Goal: Entertainment & Leisure: Consume media (video, audio)

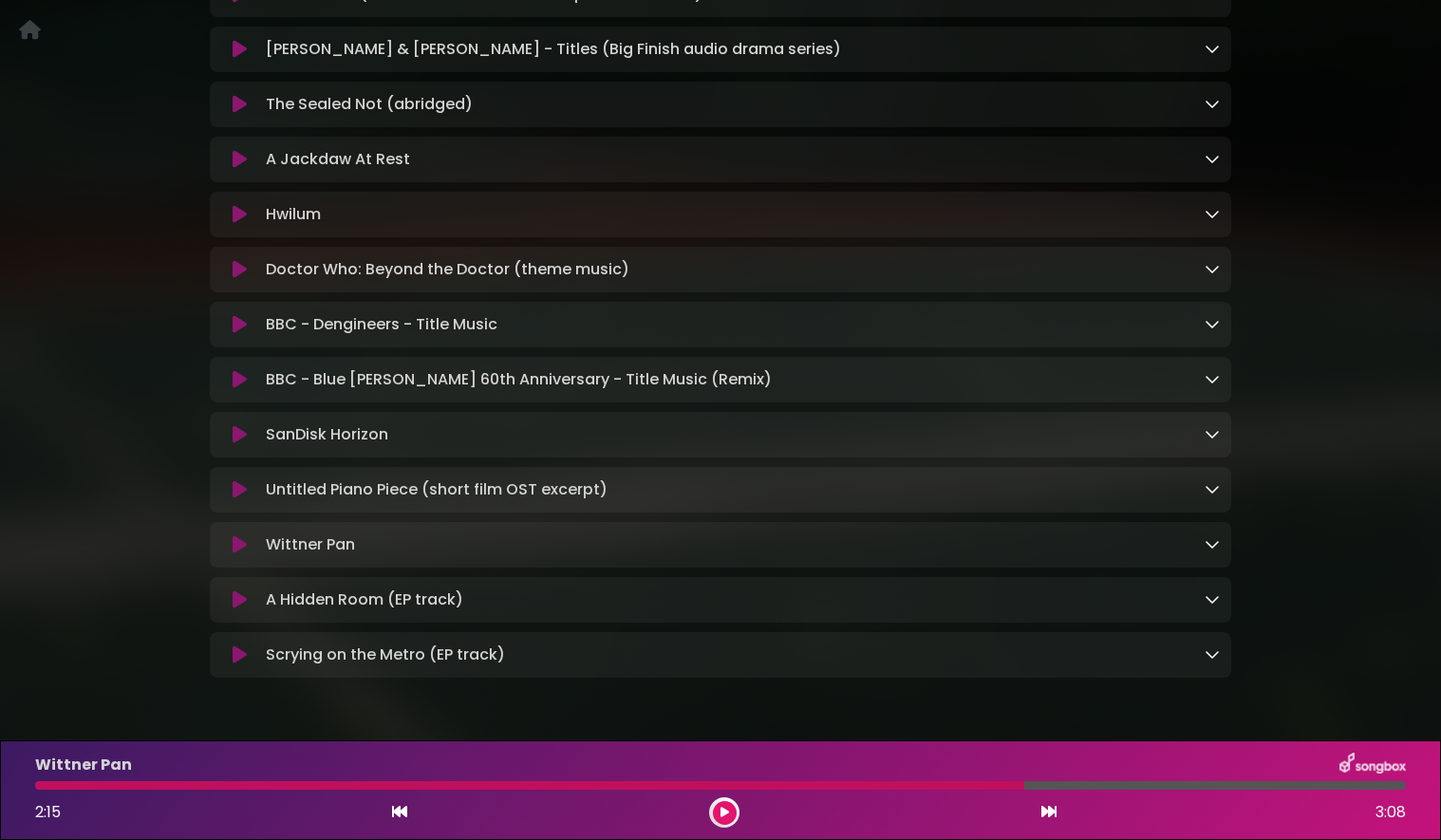
scroll to position [742, 0]
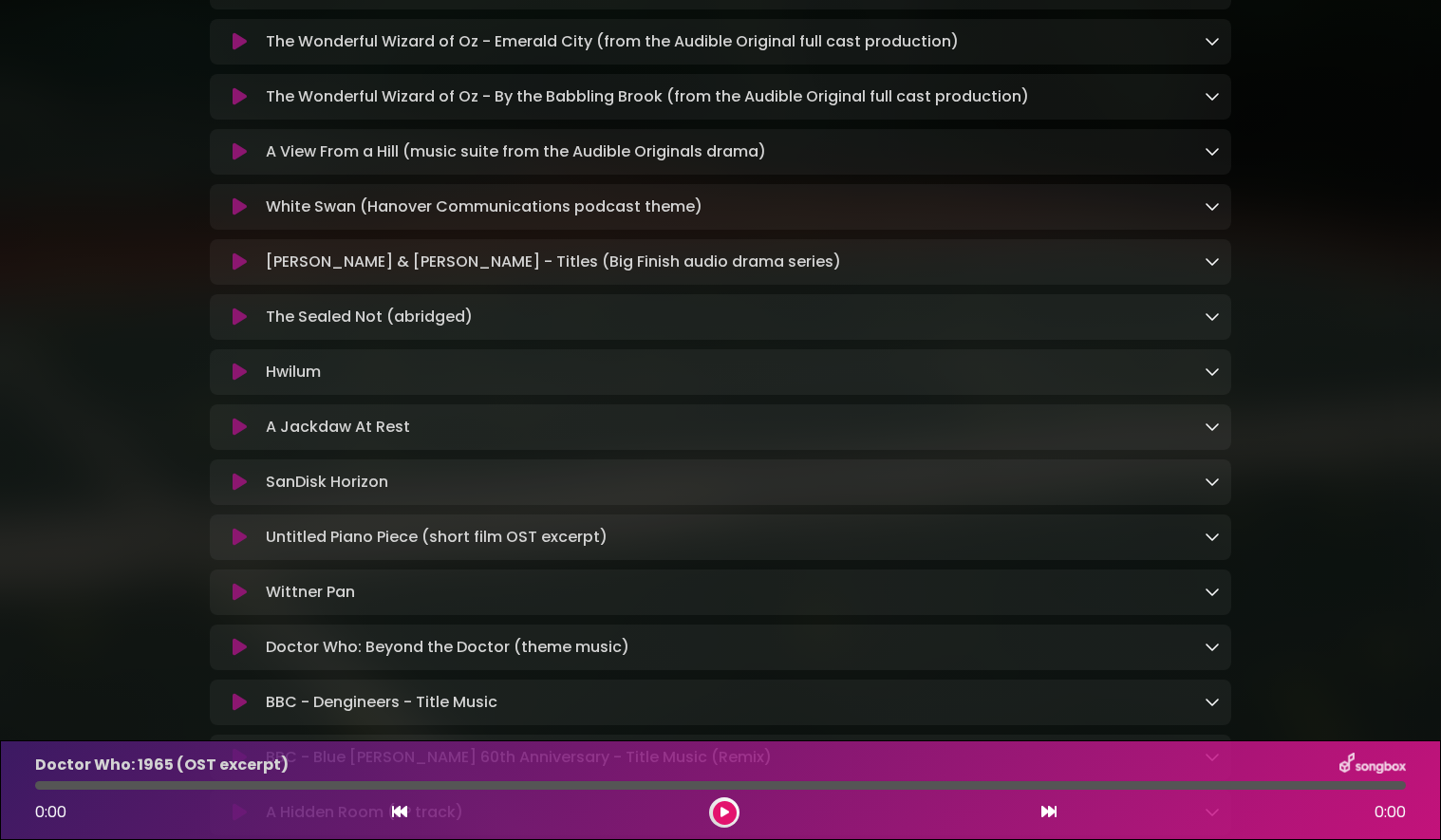
scroll to position [440, 0]
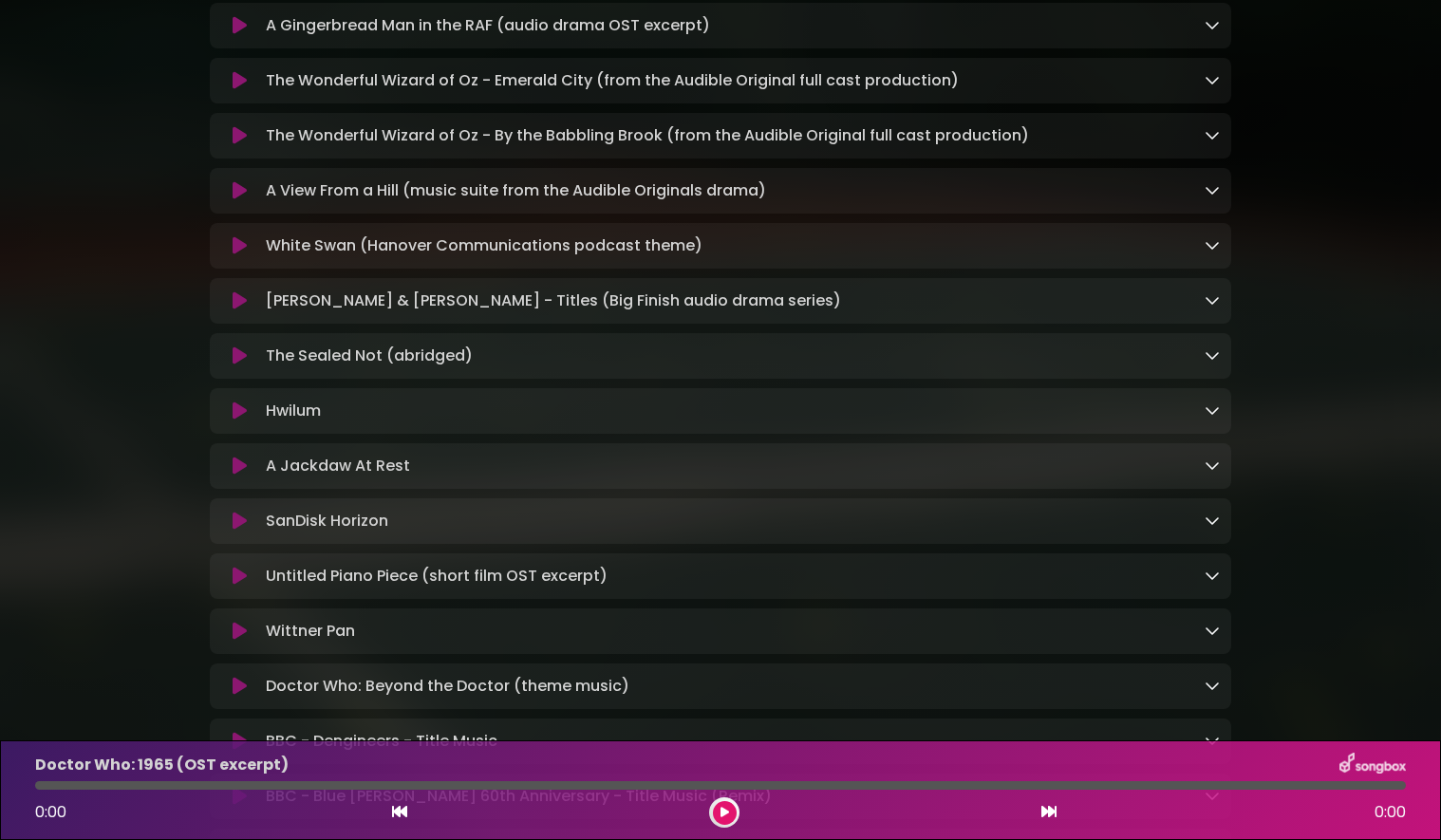
click at [238, 362] on icon at bounding box center [240, 355] width 15 height 19
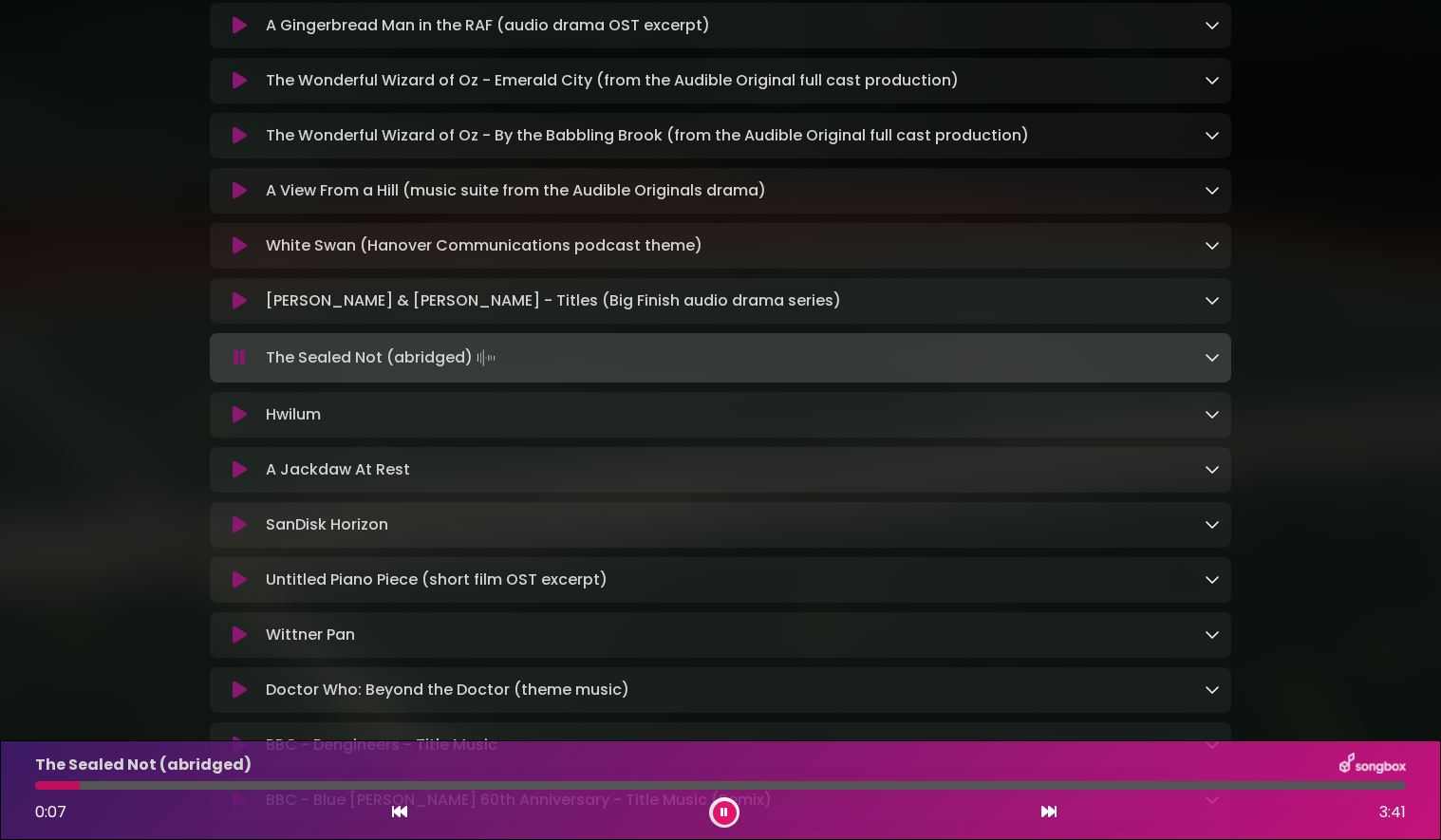
click at [562, 785] on div at bounding box center [720, 785] width 1371 height 9
click at [698, 788] on div at bounding box center [720, 785] width 1371 height 9
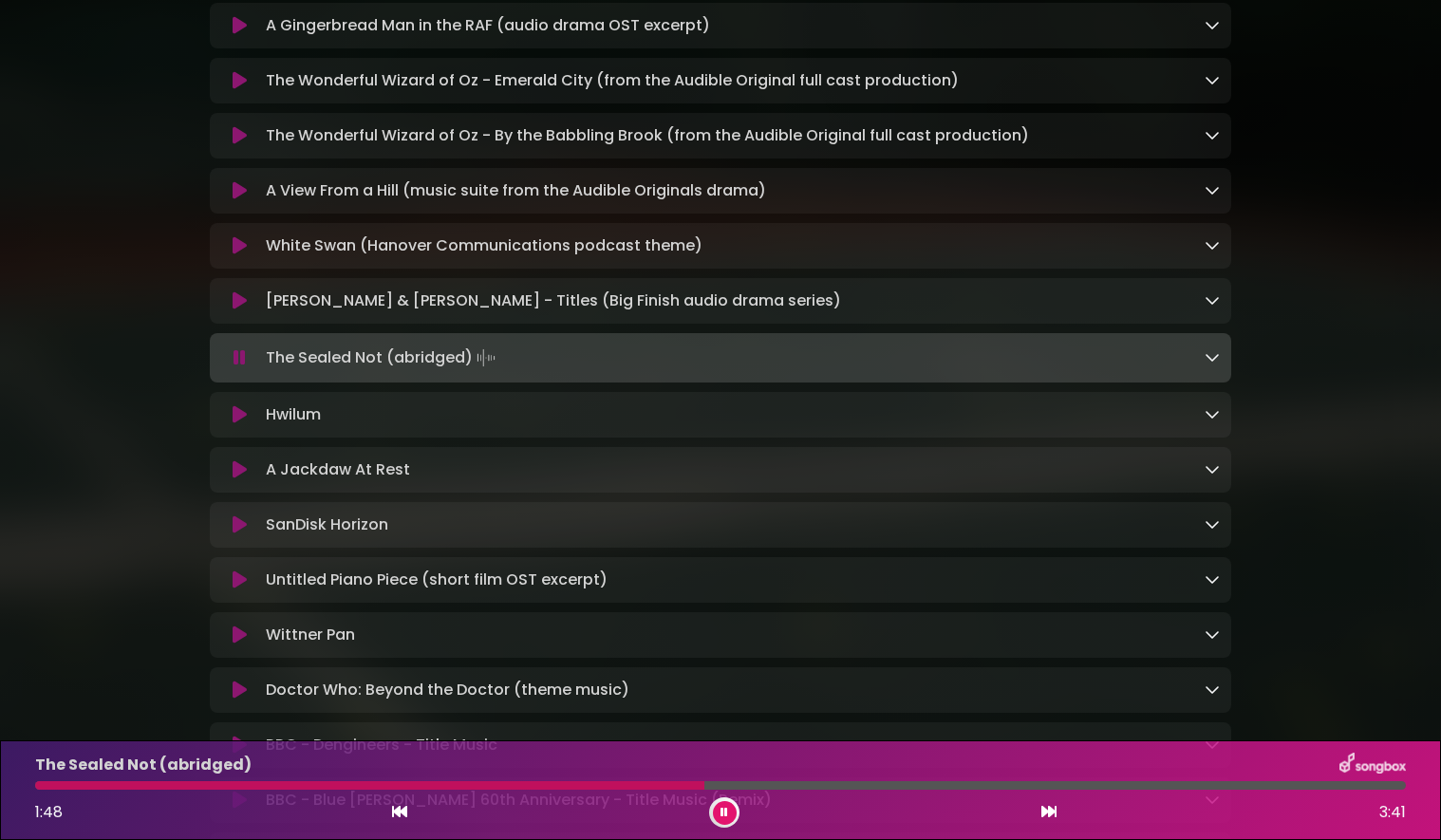
click at [727, 813] on icon at bounding box center [725, 813] width 8 height 12
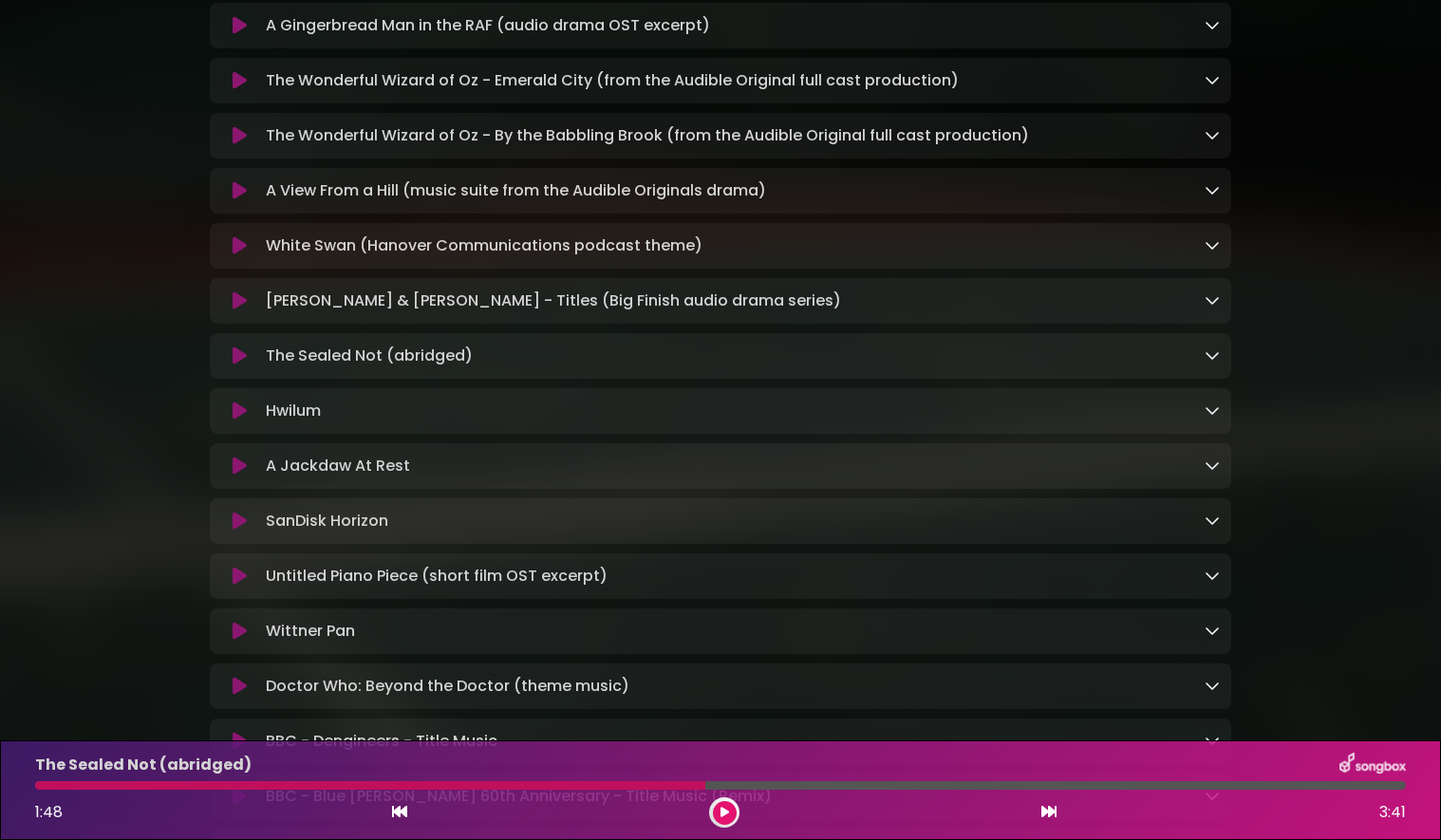
click at [727, 813] on icon at bounding box center [725, 813] width 9 height 12
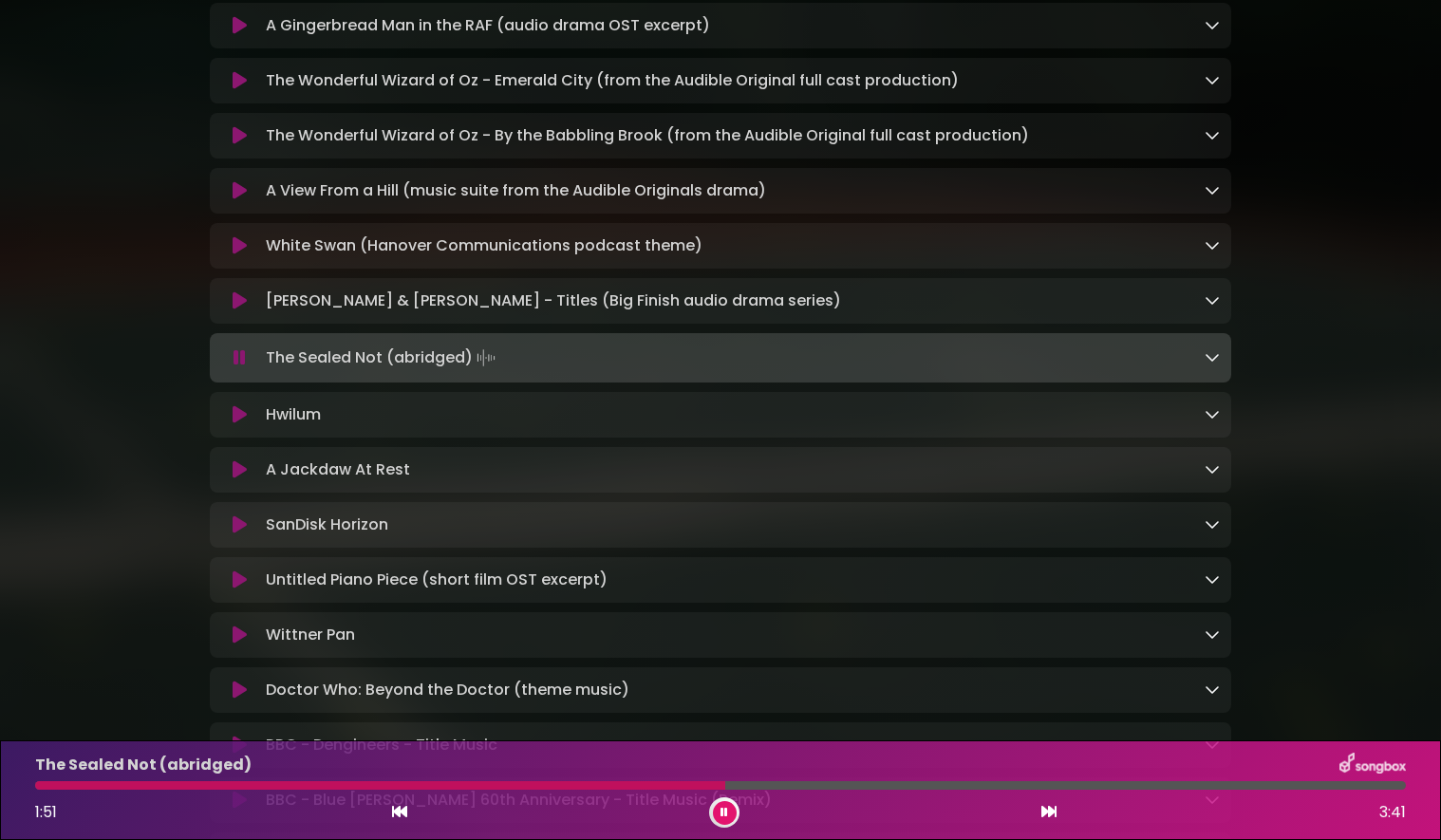
click at [823, 786] on div at bounding box center [720, 785] width 1371 height 9
click at [734, 814] on button at bounding box center [725, 813] width 23 height 23
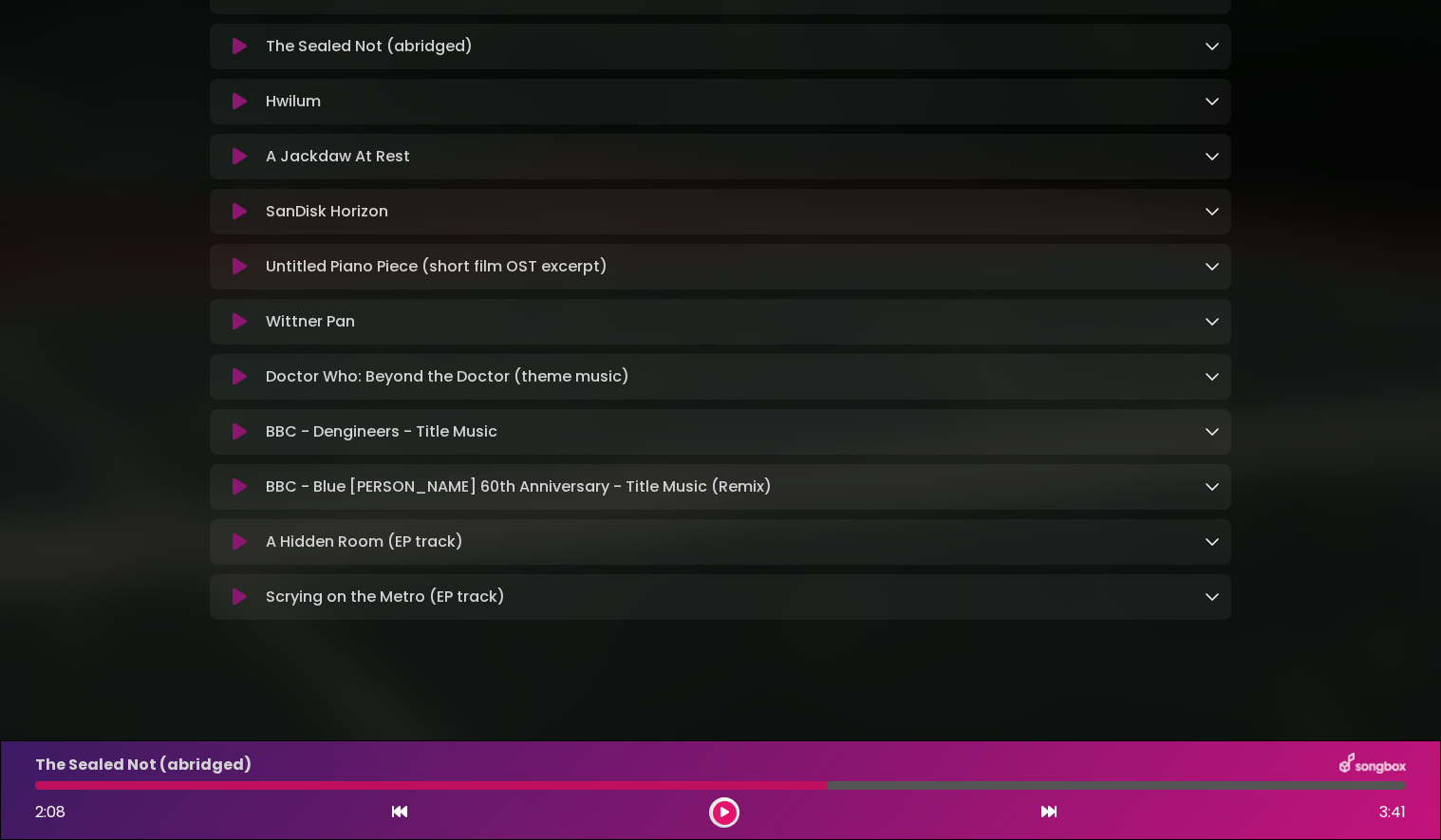
scroll to position [767, 0]
click at [231, 155] on button at bounding box center [240, 155] width 37 height 19
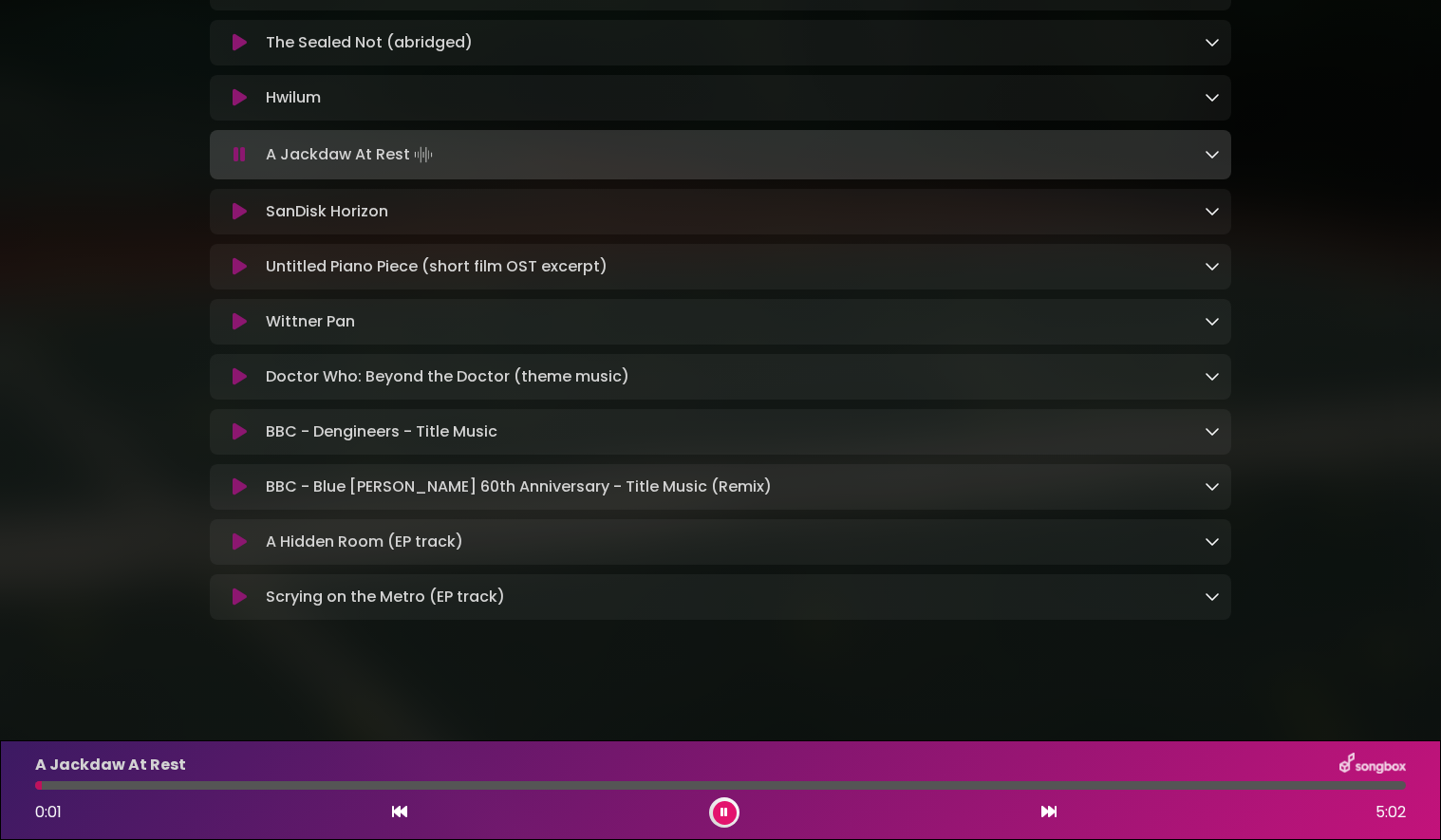
click at [645, 790] on div "A Jackdaw At Rest 0:01 5:02" at bounding box center [720, 790] width 1394 height 75
click at [640, 786] on div at bounding box center [720, 785] width 1371 height 9
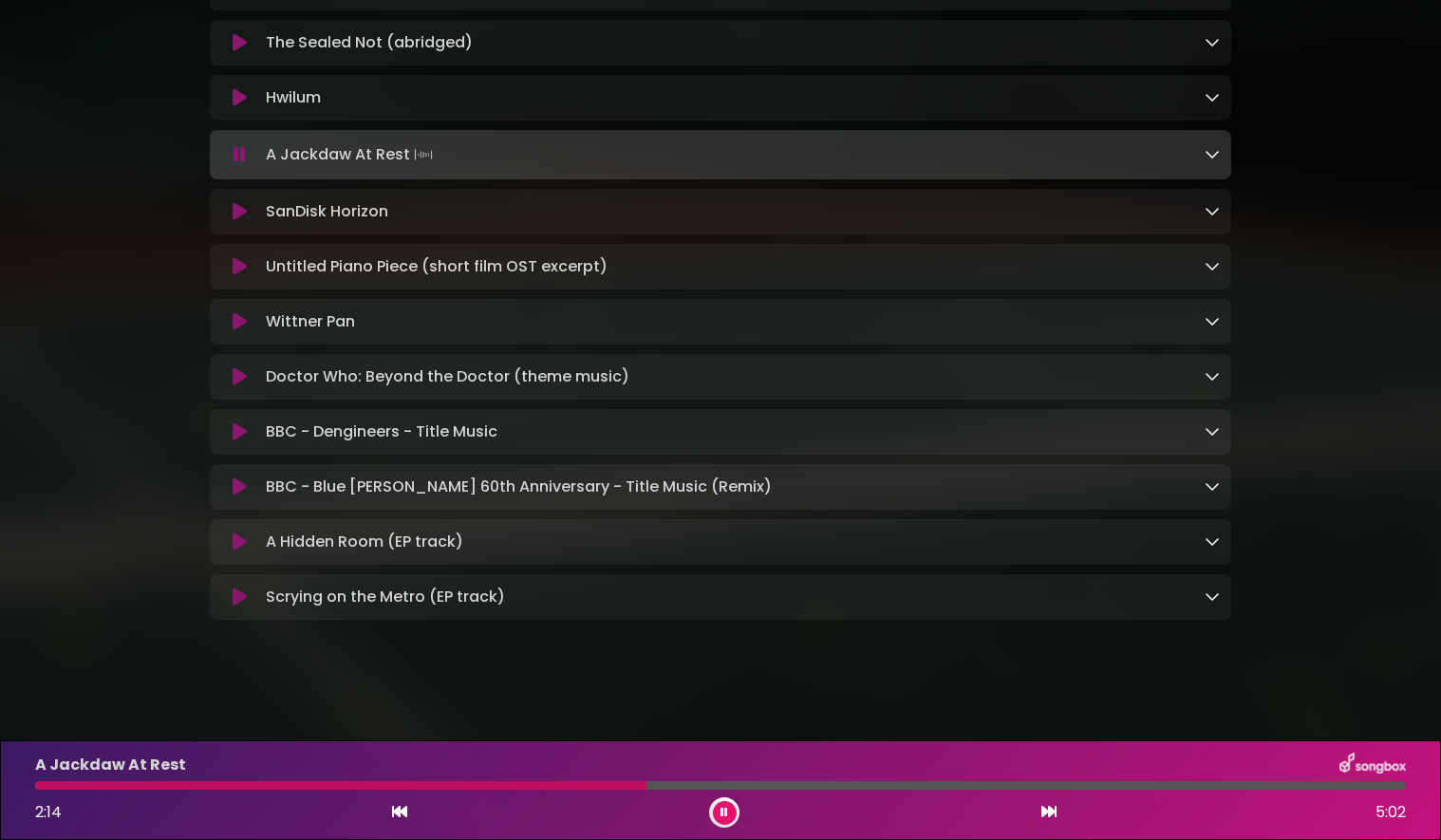
click at [966, 786] on div at bounding box center [720, 785] width 1371 height 9
click at [1108, 782] on div at bounding box center [720, 785] width 1371 height 9
click at [241, 212] on icon at bounding box center [240, 211] width 15 height 19
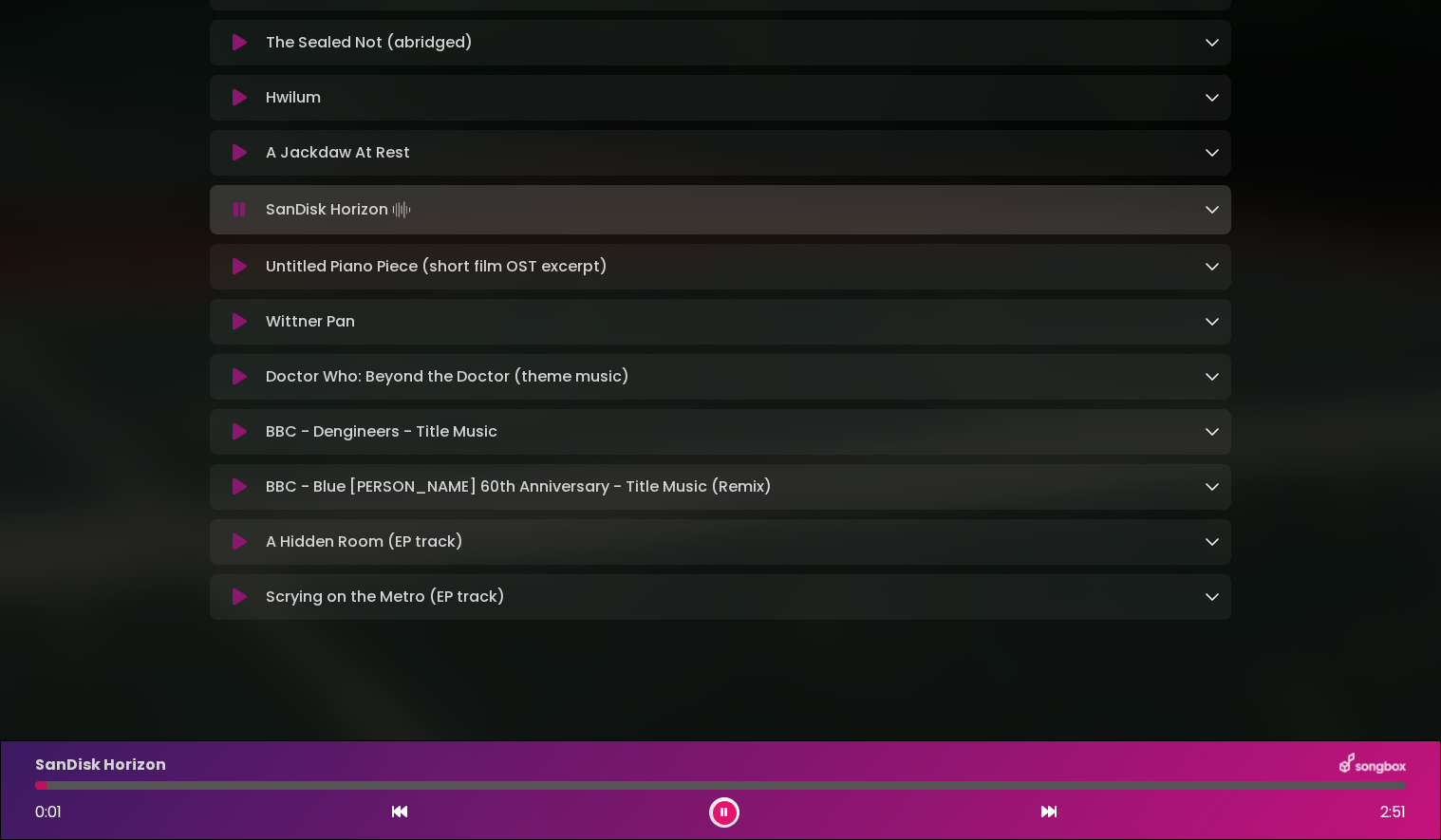
click at [720, 815] on button at bounding box center [725, 813] width 23 height 23
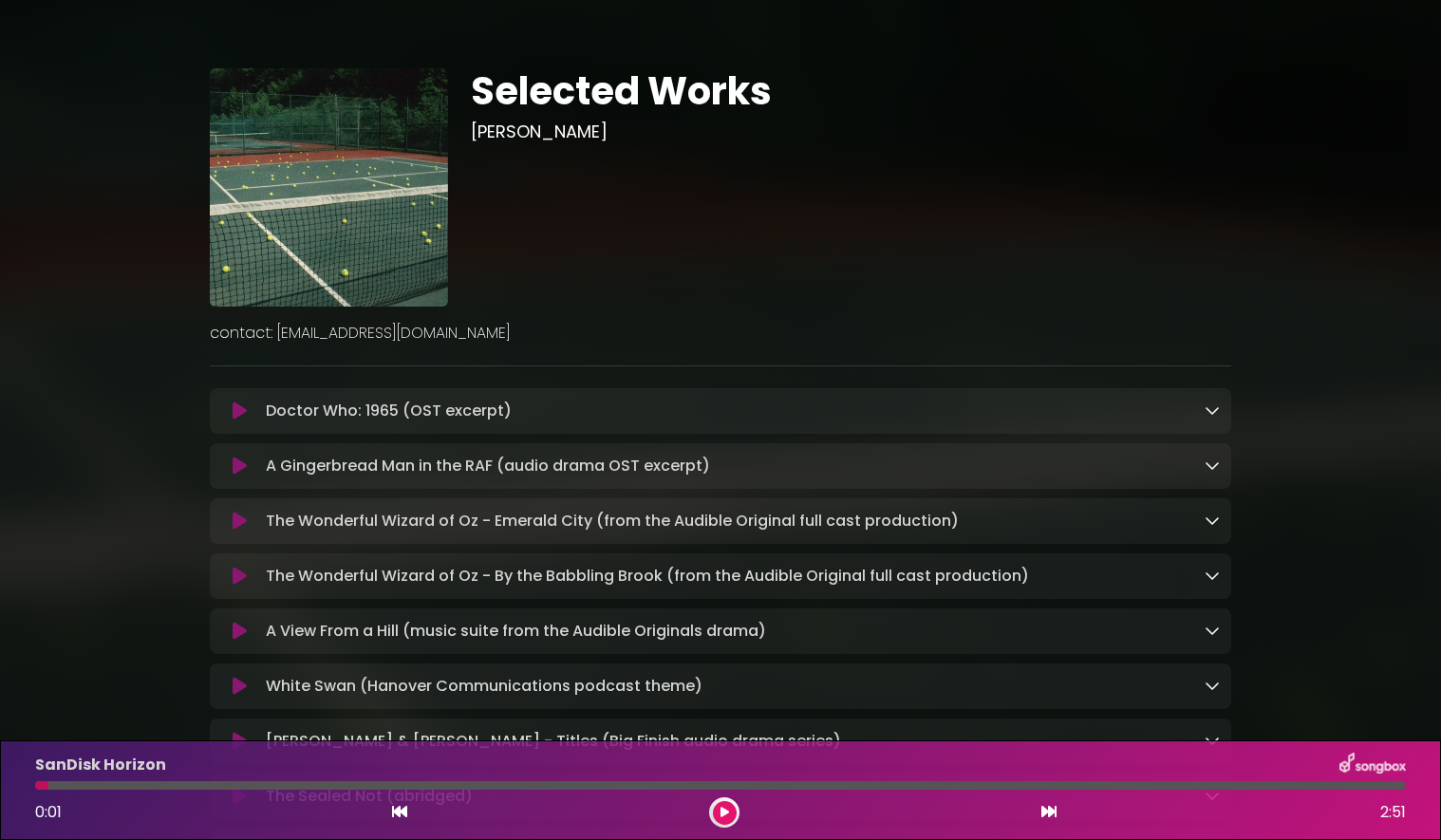
scroll to position [0, 0]
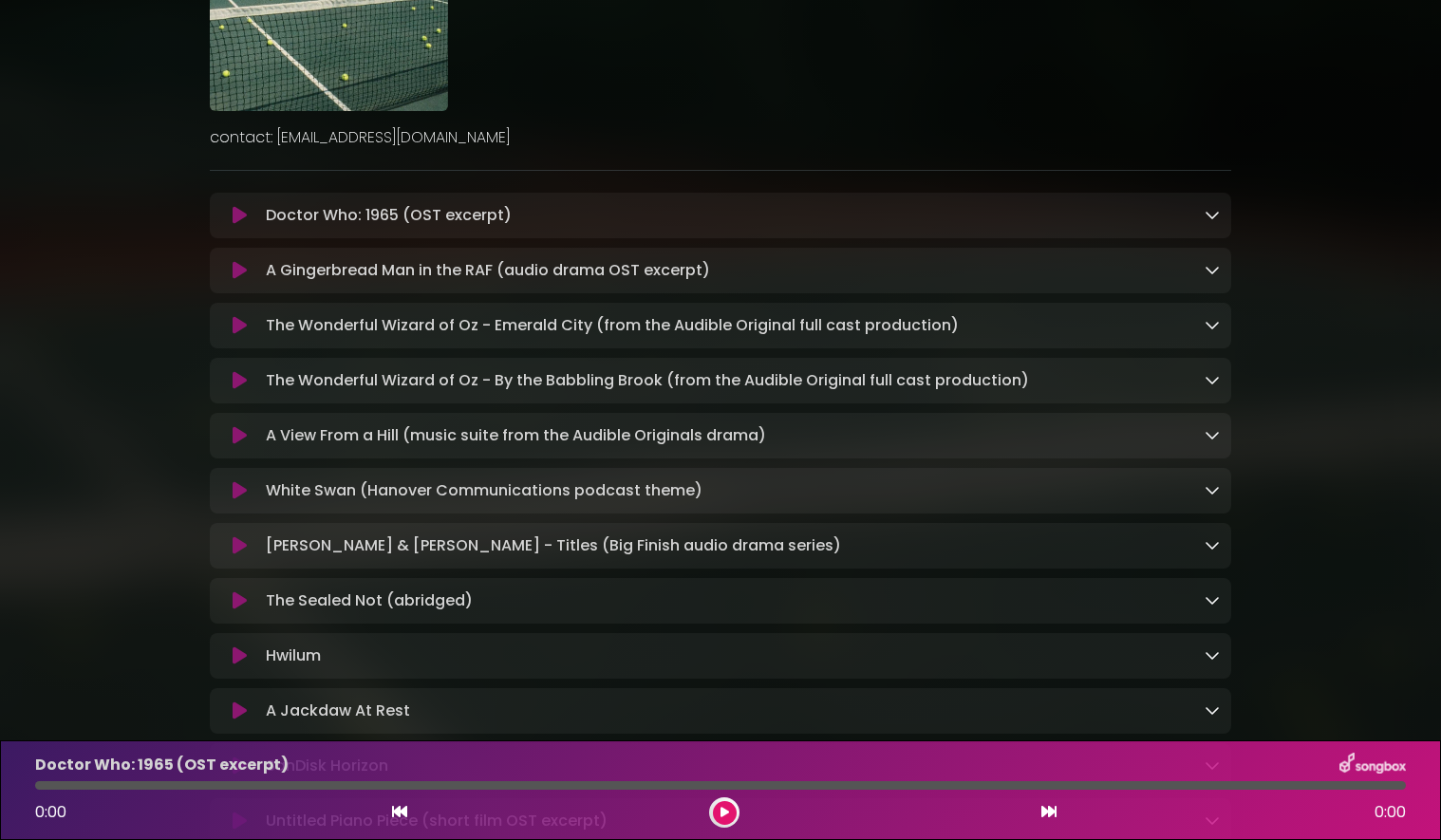
scroll to position [199, 0]
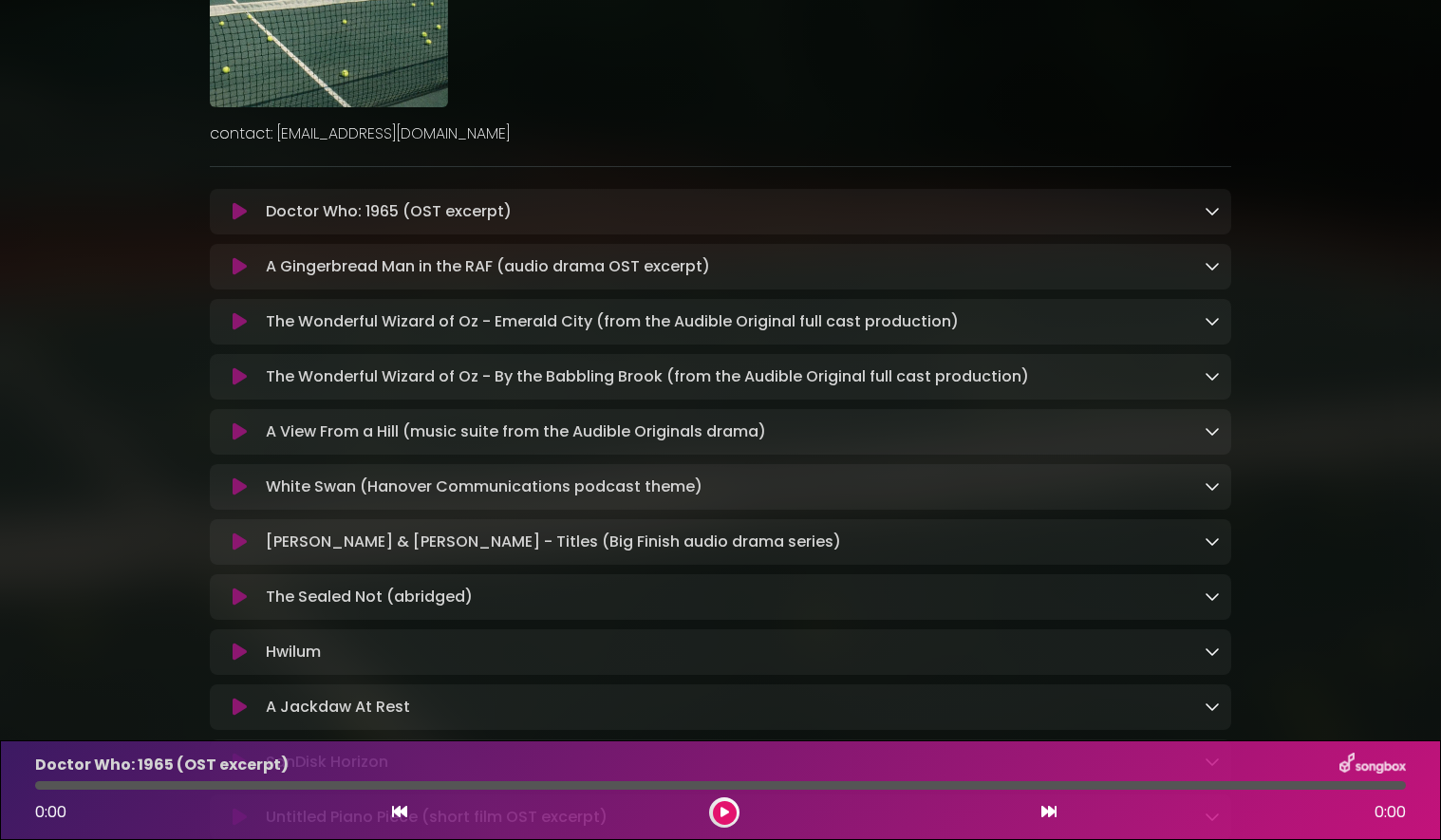
click at [237, 490] on icon at bounding box center [240, 486] width 15 height 19
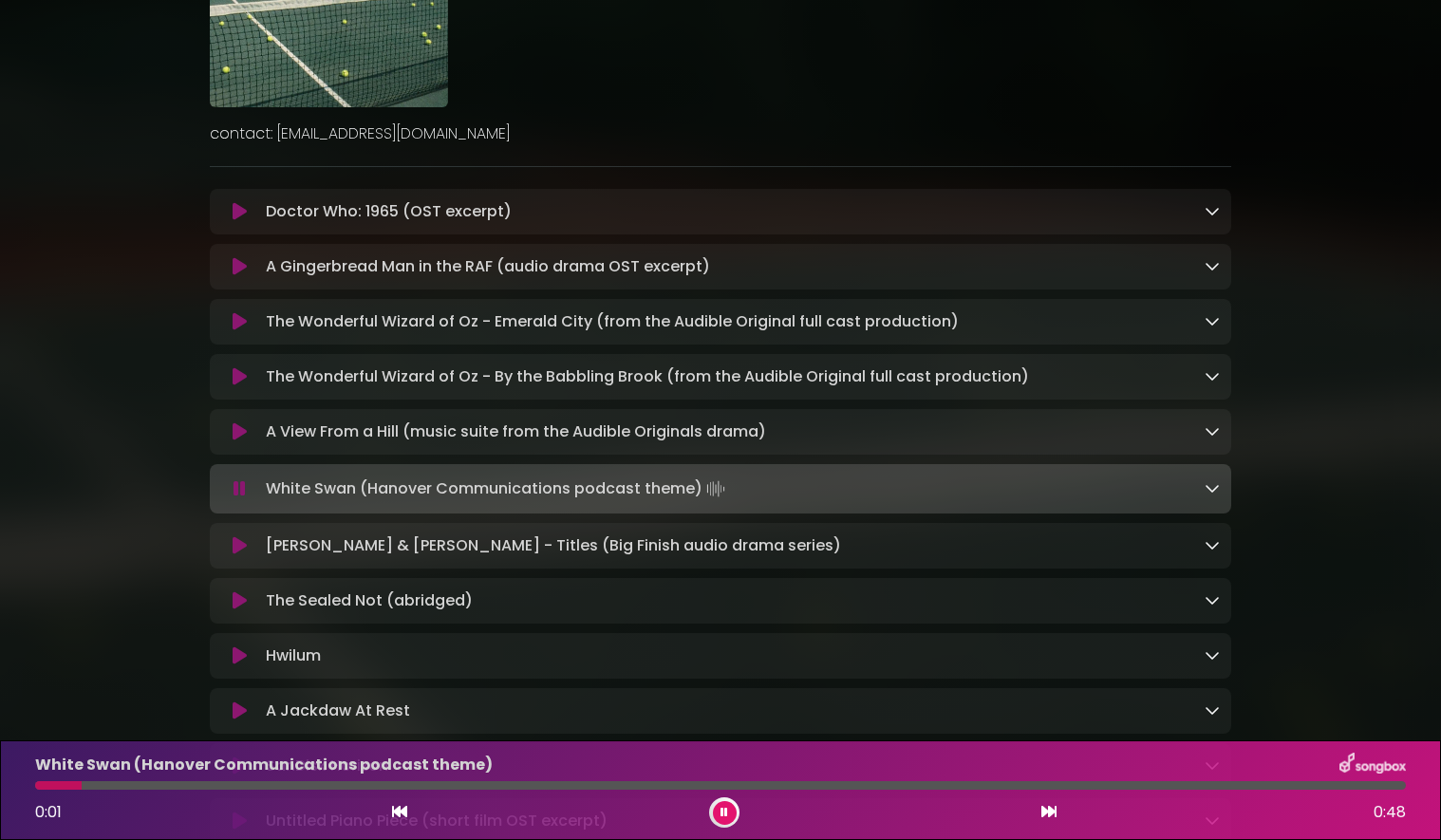
click at [517, 785] on div at bounding box center [720, 785] width 1371 height 9
click at [993, 784] on div at bounding box center [720, 785] width 1371 height 9
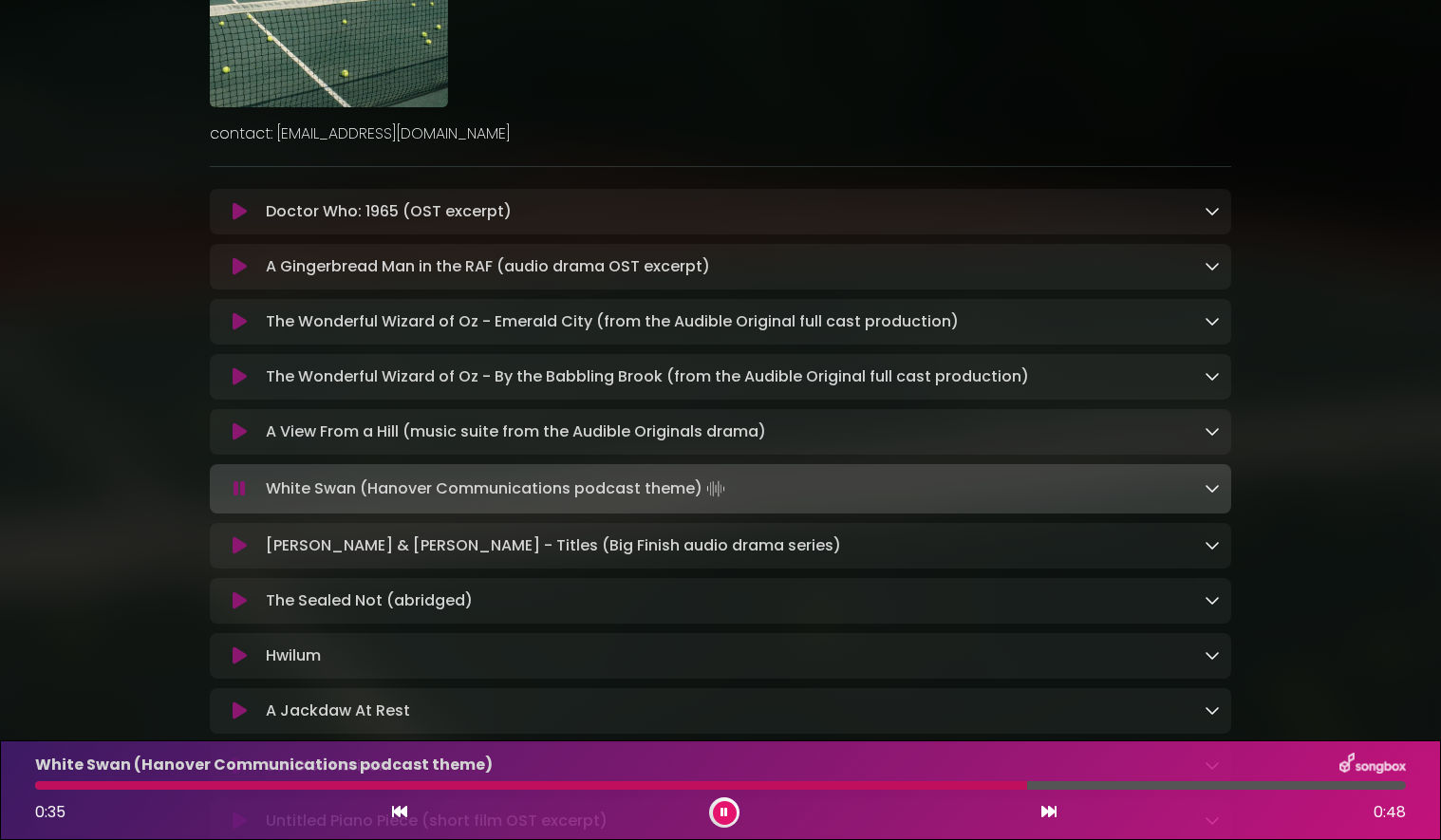
click at [1315, 782] on div at bounding box center [720, 785] width 1371 height 9
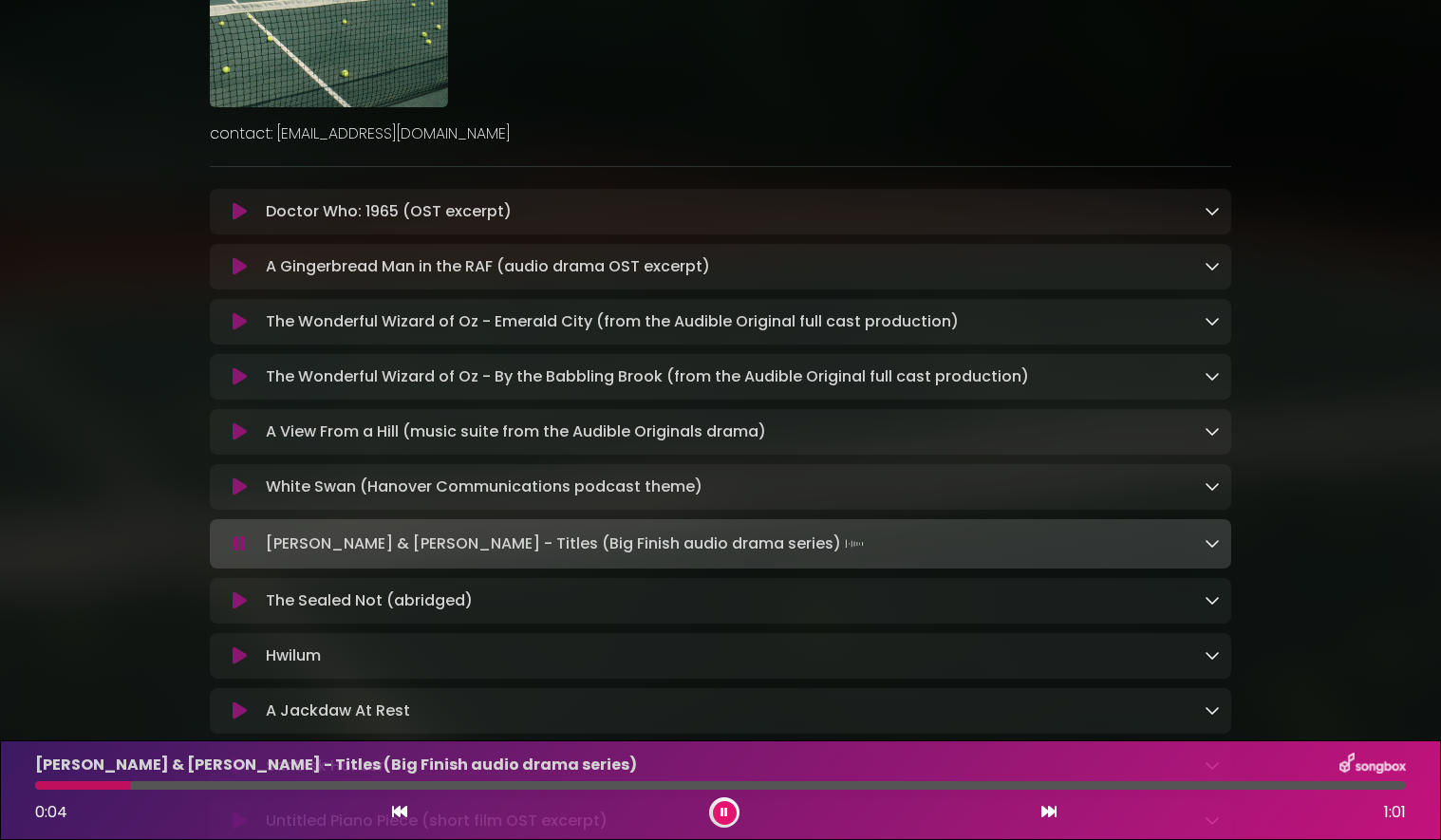
click at [1320, 786] on div at bounding box center [720, 785] width 1371 height 9
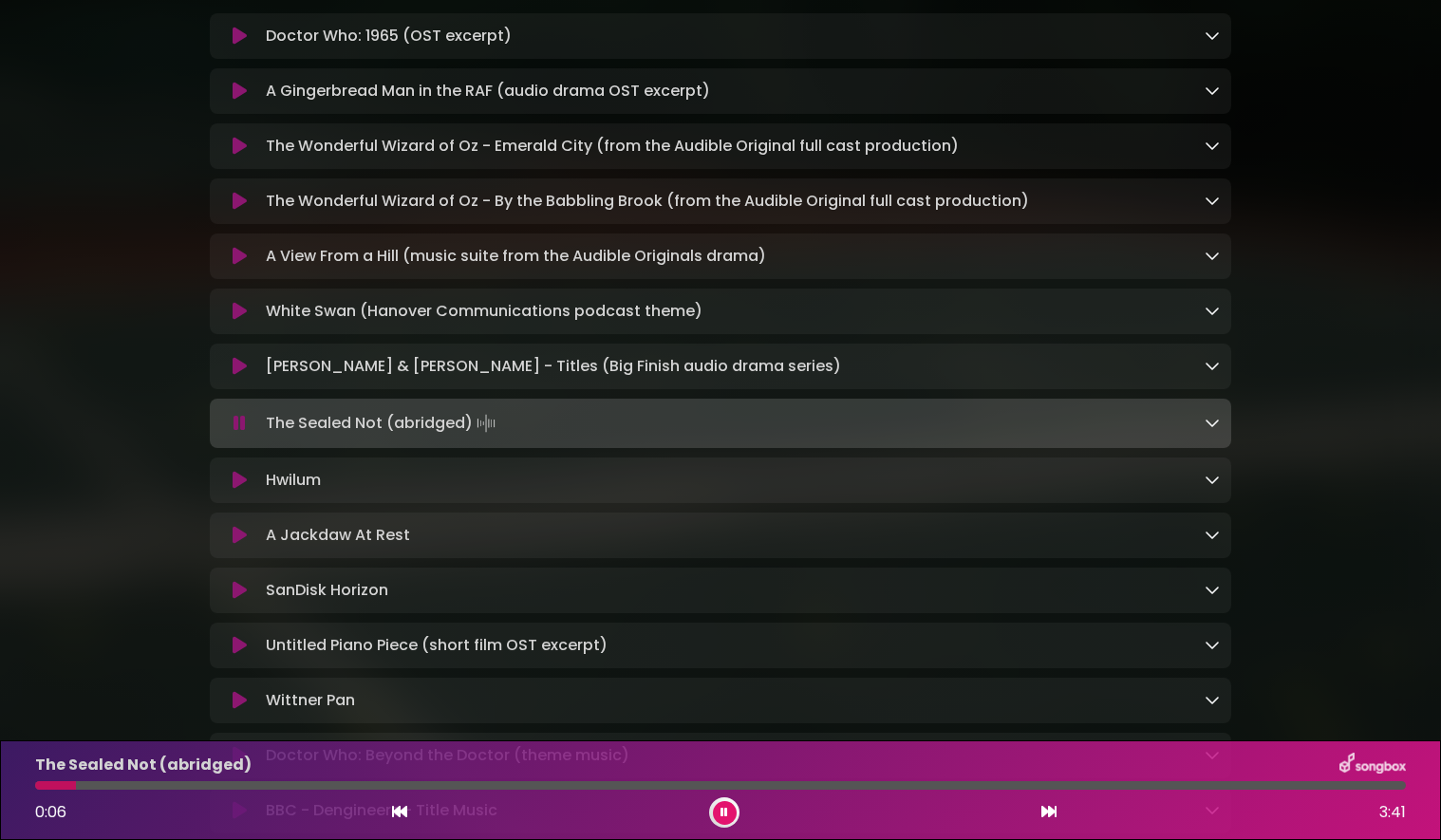
scroll to position [391, 0]
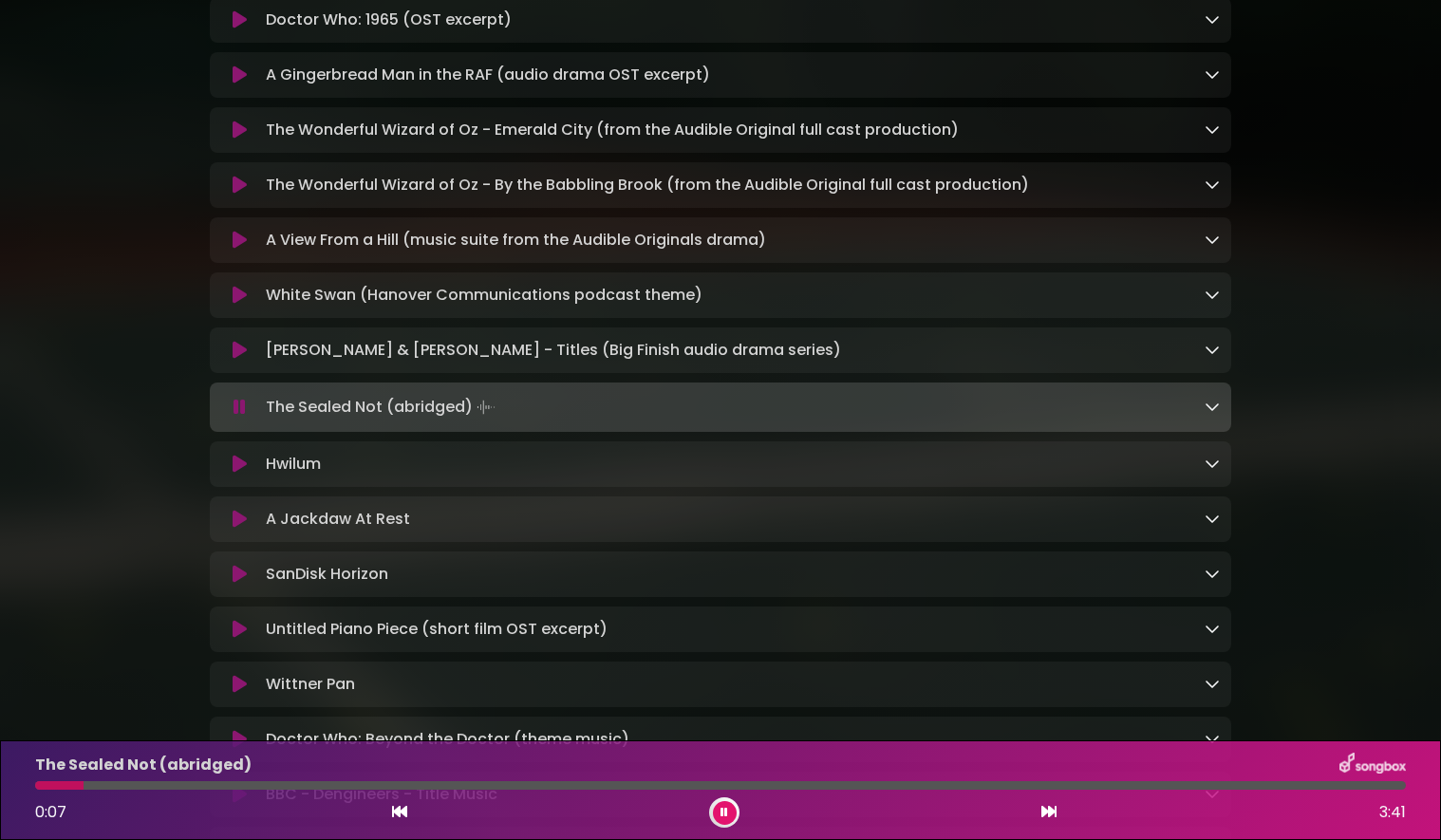
click at [626, 786] on div at bounding box center [720, 785] width 1371 height 9
click at [912, 783] on div at bounding box center [720, 785] width 1371 height 9
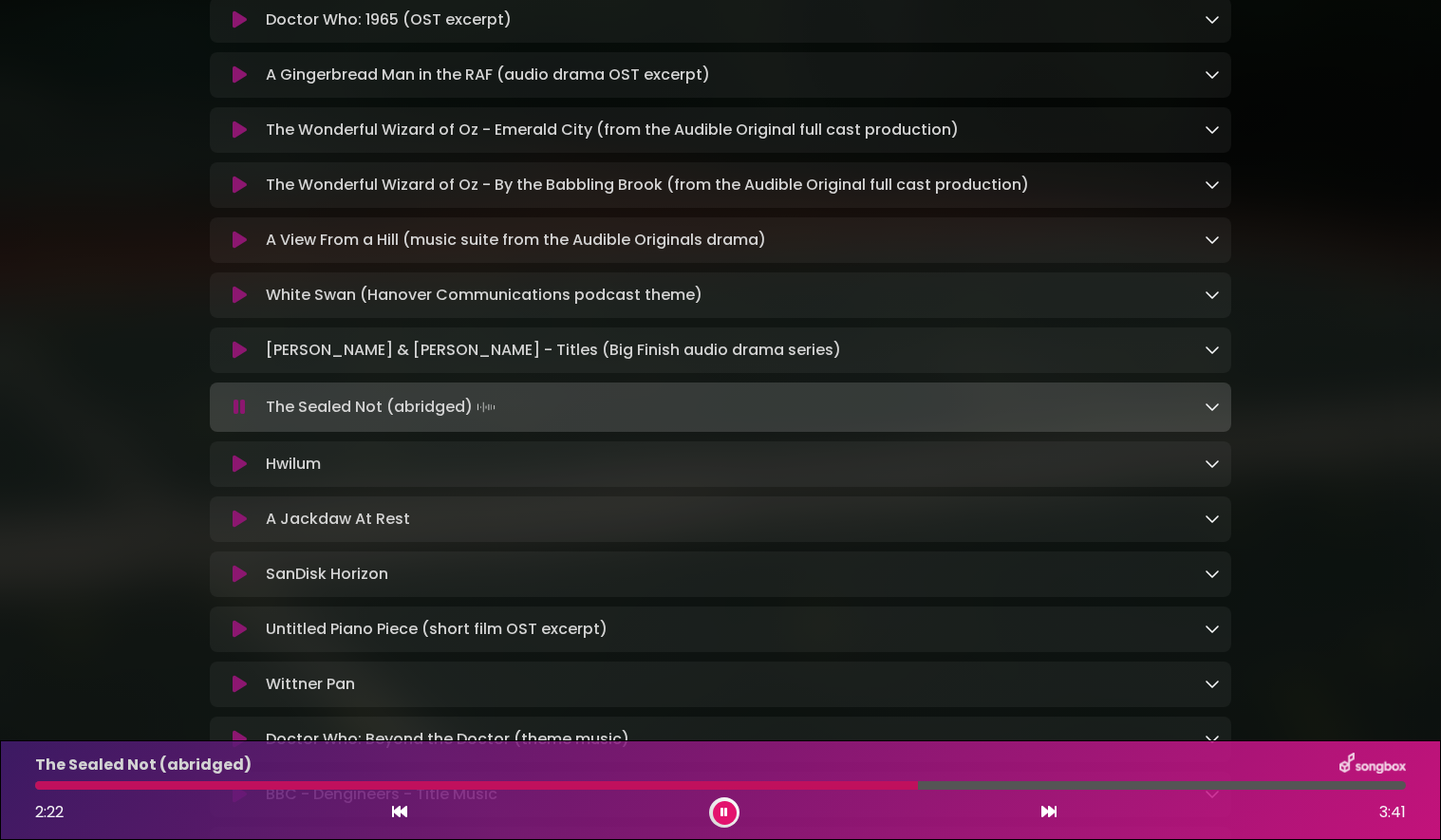
click at [731, 813] on button at bounding box center [725, 813] width 23 height 23
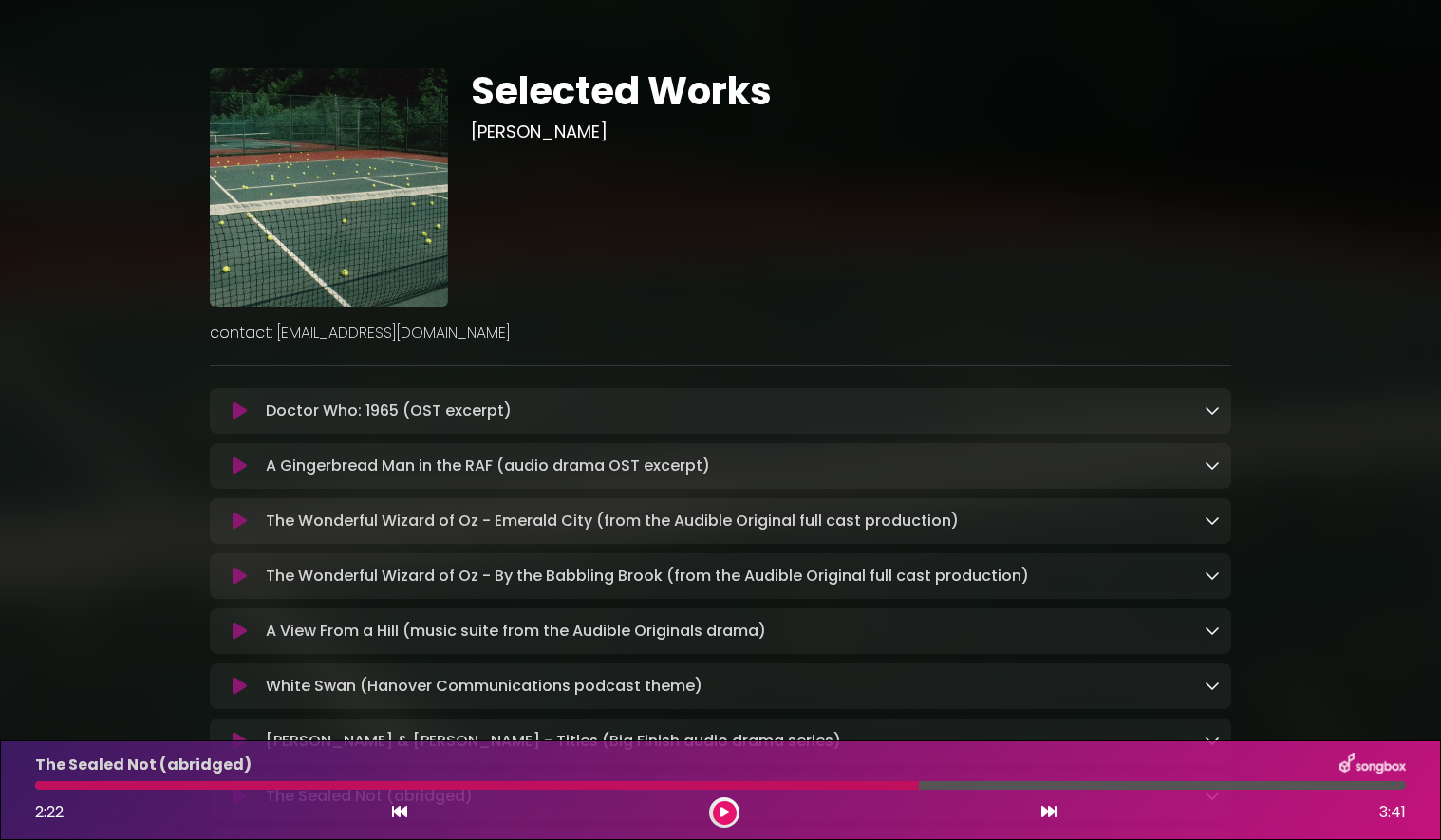
scroll to position [0, 0]
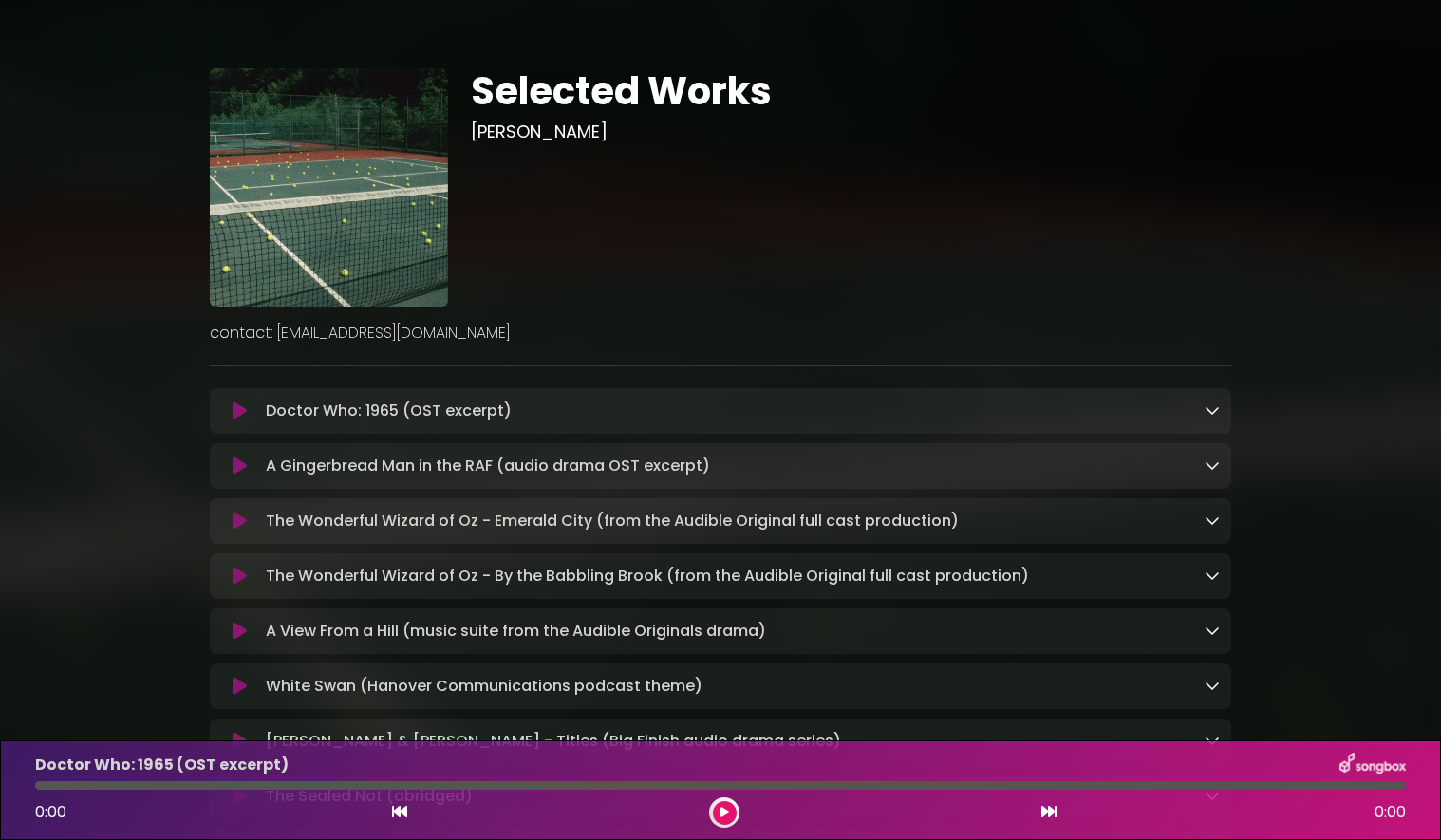
click at [700, 97] on h1 "Selected Works" at bounding box center [850, 91] width 760 height 46
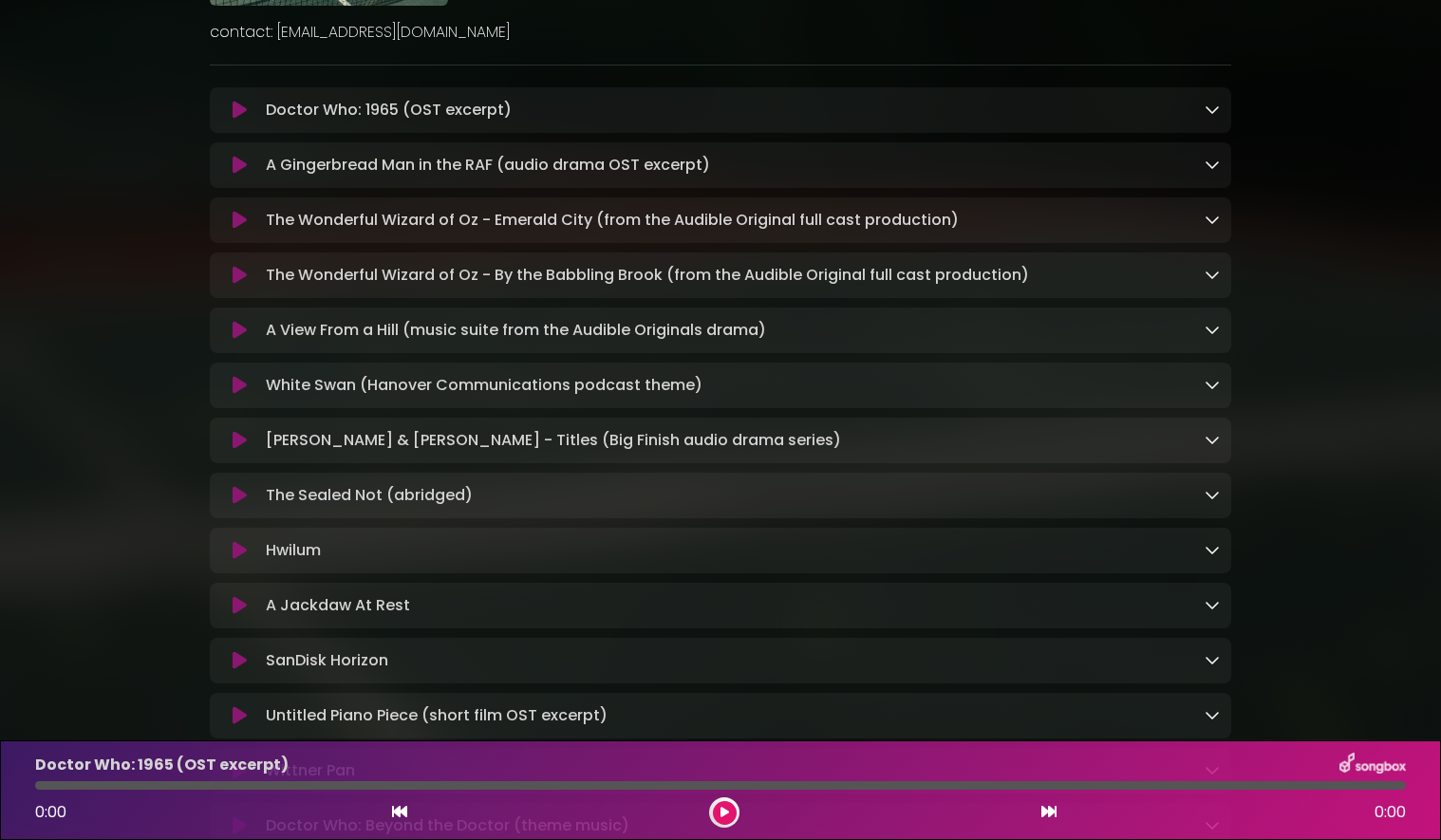
scroll to position [302, 0]
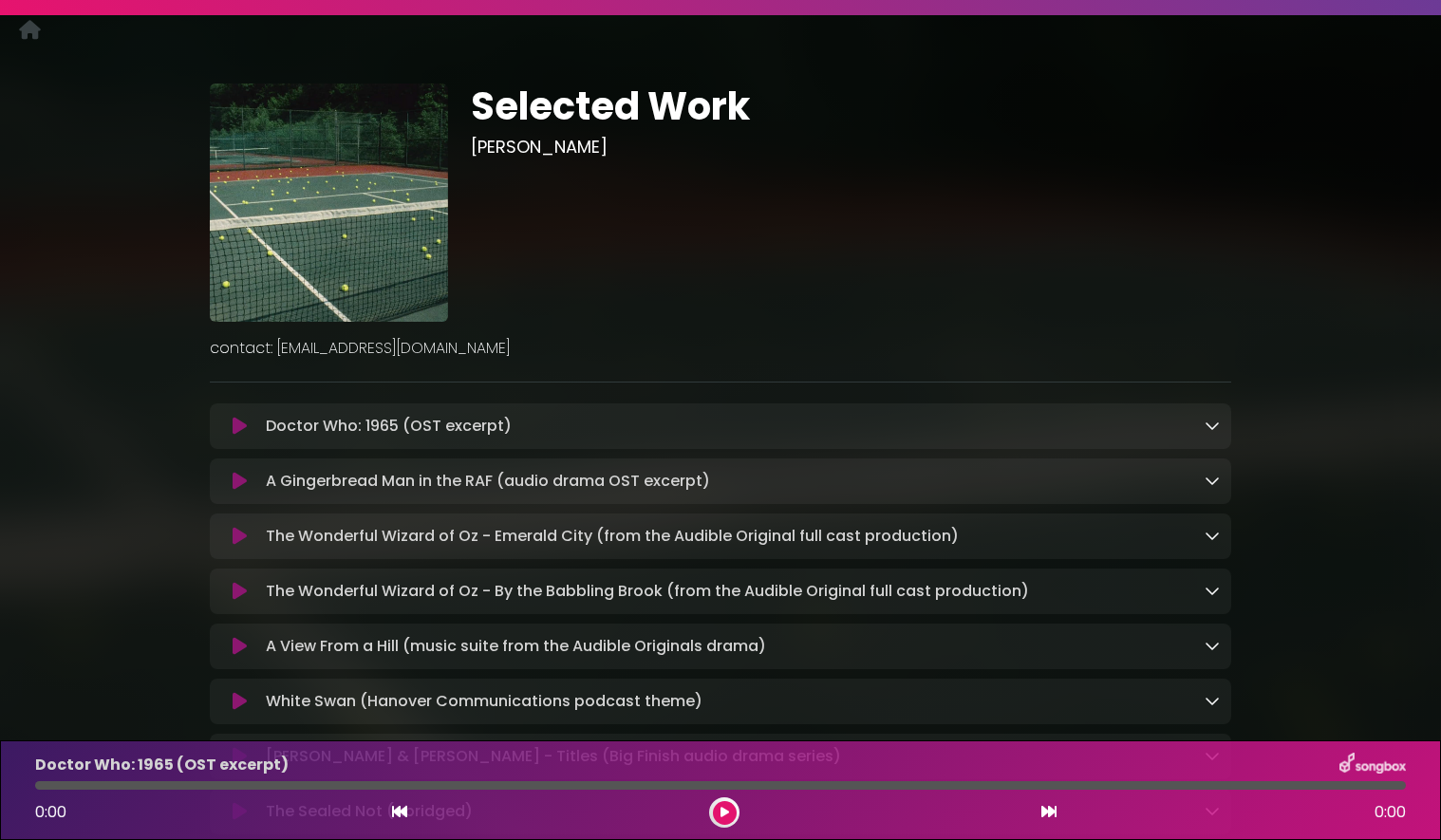
scroll to position [47, 0]
